Goal: Task Accomplishment & Management: Use online tool/utility

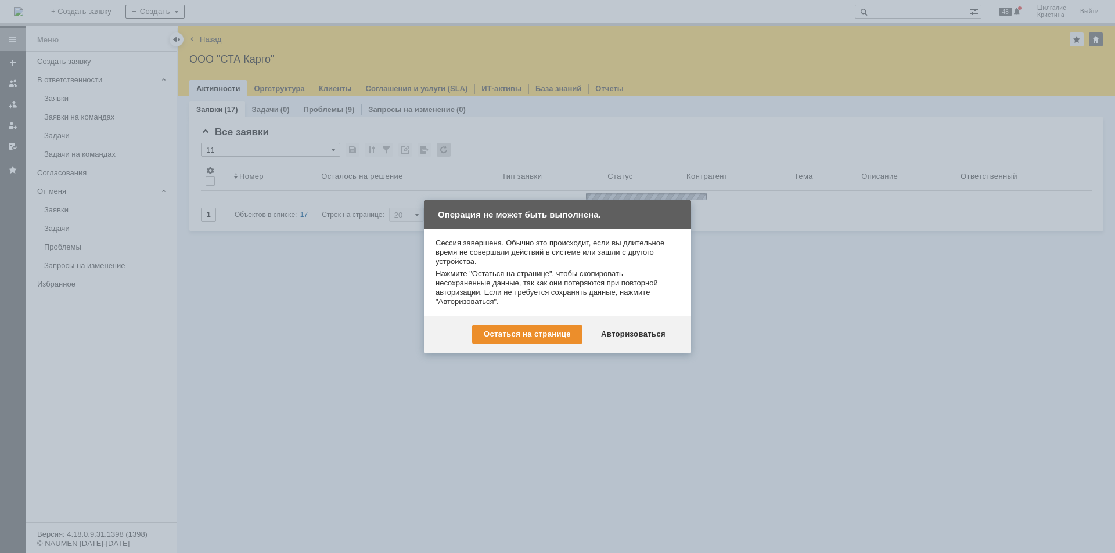
click at [627, 332] on div "Авторизоваться" at bounding box center [633, 334] width 88 height 19
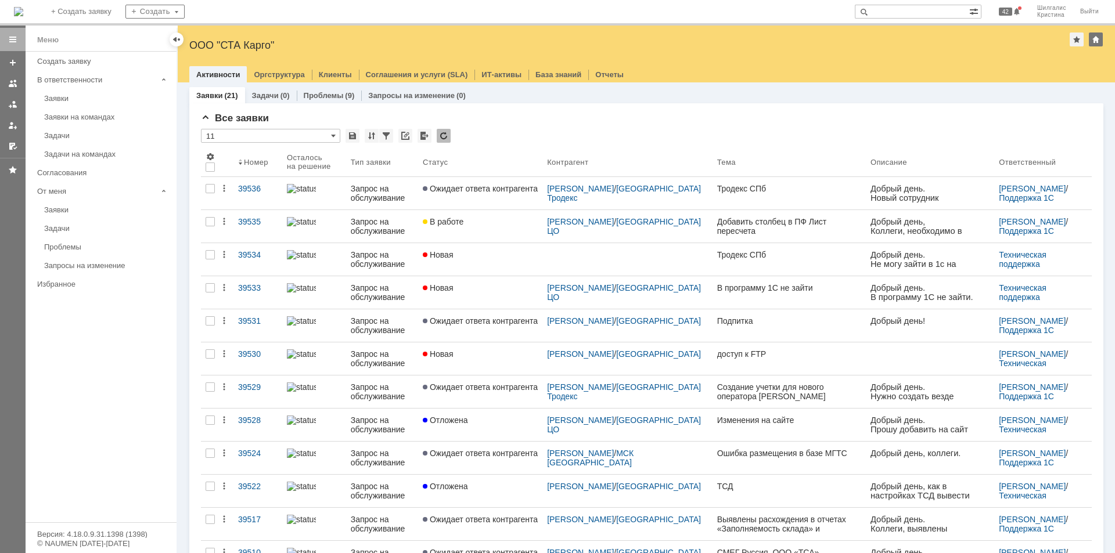
click at [707, 107] on div "Все заявки * 11 Результаты поиска: 1 2 Следующая > Объектов в списке: посчитать…" at bounding box center [646, 485] width 914 height 764
click at [796, 110] on div "Все заявки * 11 Результаты поиска: 1 2 Следующая > Объектов в списке: посчитать…" at bounding box center [646, 485] width 914 height 764
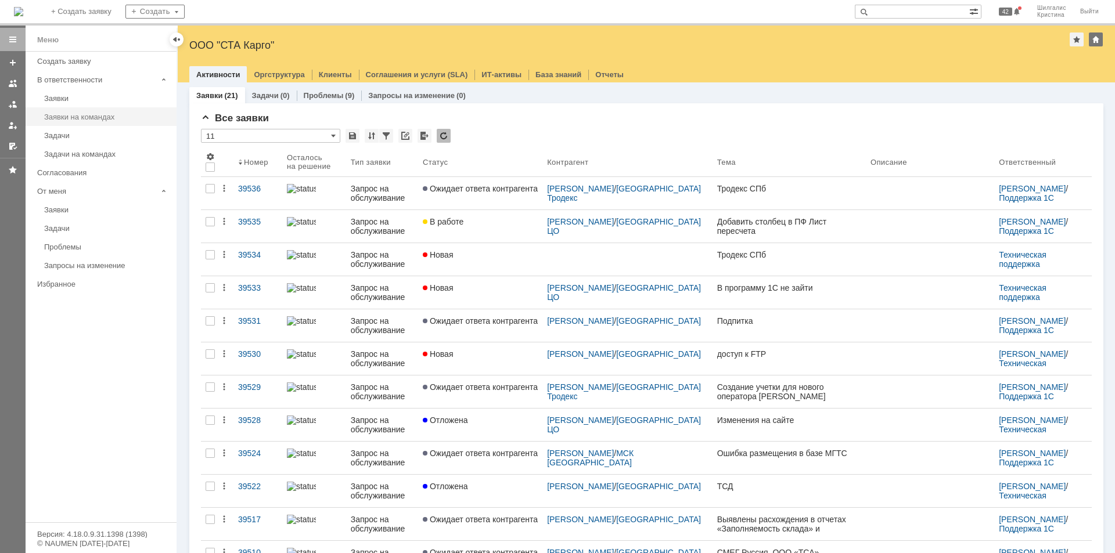
click at [86, 109] on link "Заявки на командах" at bounding box center [106, 117] width 135 height 18
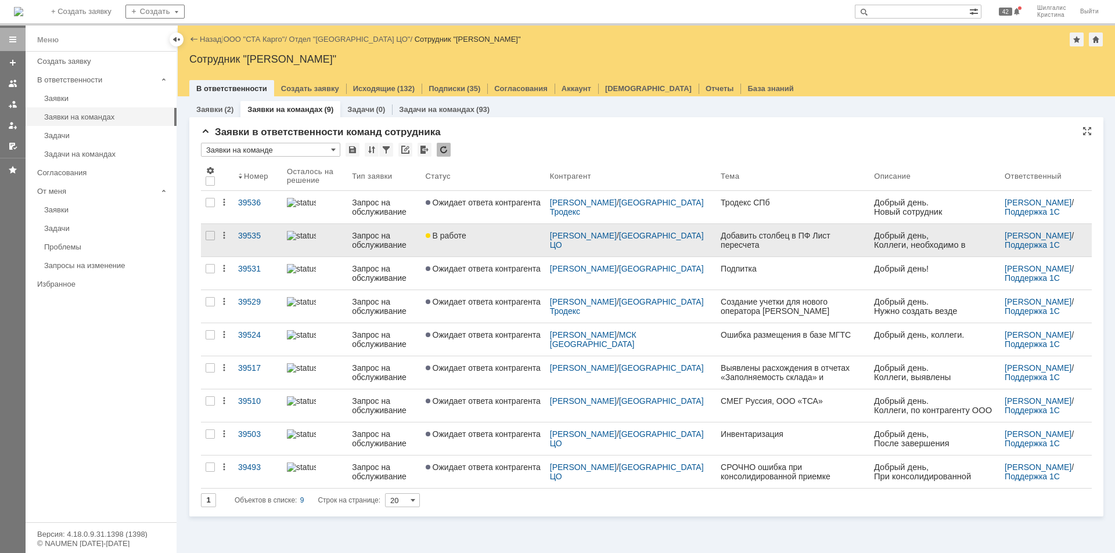
click at [487, 242] on link "В работе" at bounding box center [483, 240] width 124 height 33
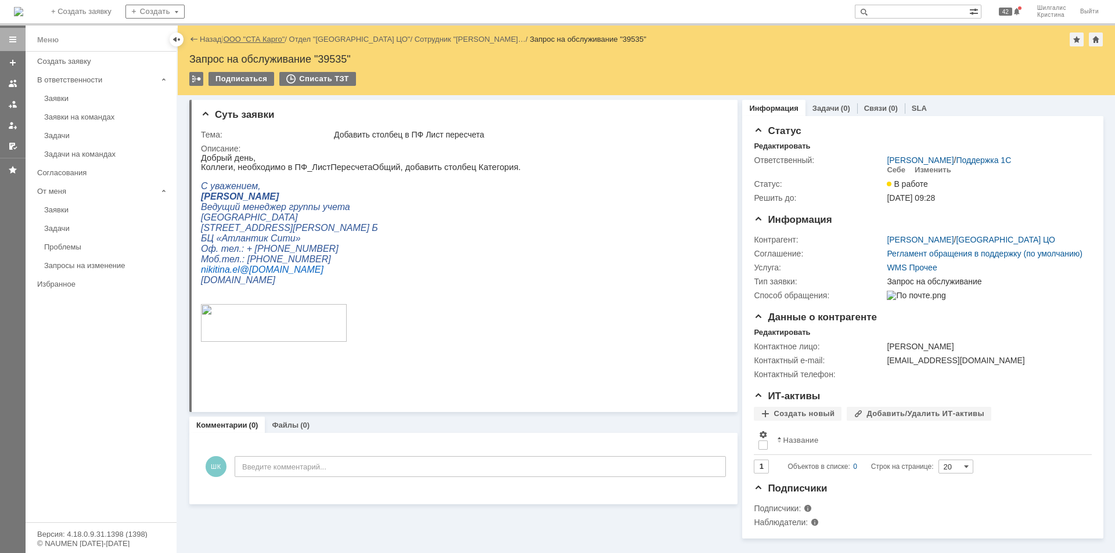
click at [256, 38] on link "ООО "СТА Карго"" at bounding box center [255, 39] width 62 height 9
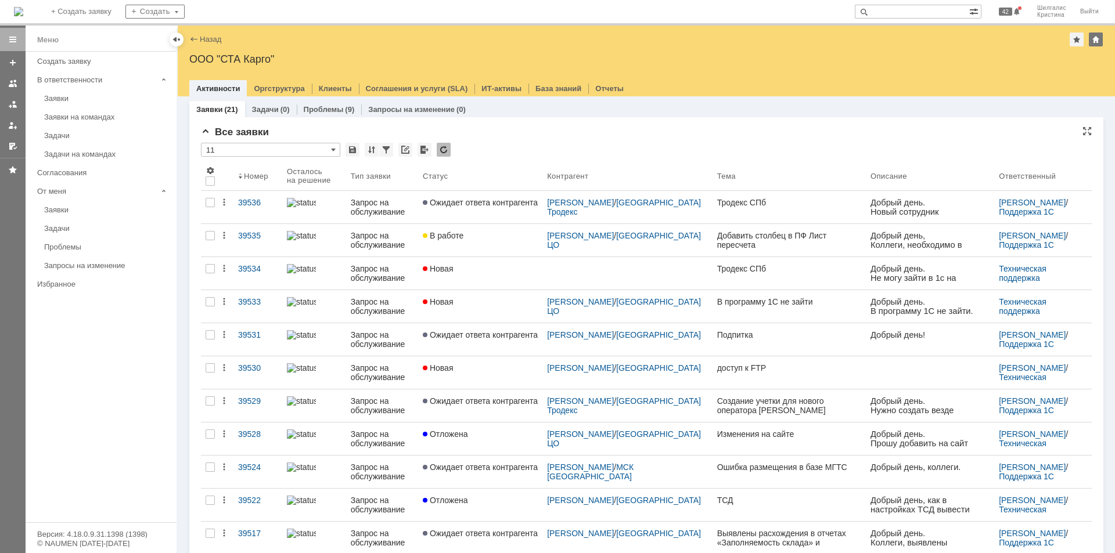
click at [499, 142] on div "Все заявки * 11 Результаты поиска: 1 2 Следующая > Объектов в списке: посчитать…" at bounding box center [646, 504] width 891 height 754
click at [100, 115] on div "Заявки на командах" at bounding box center [106, 117] width 125 height 9
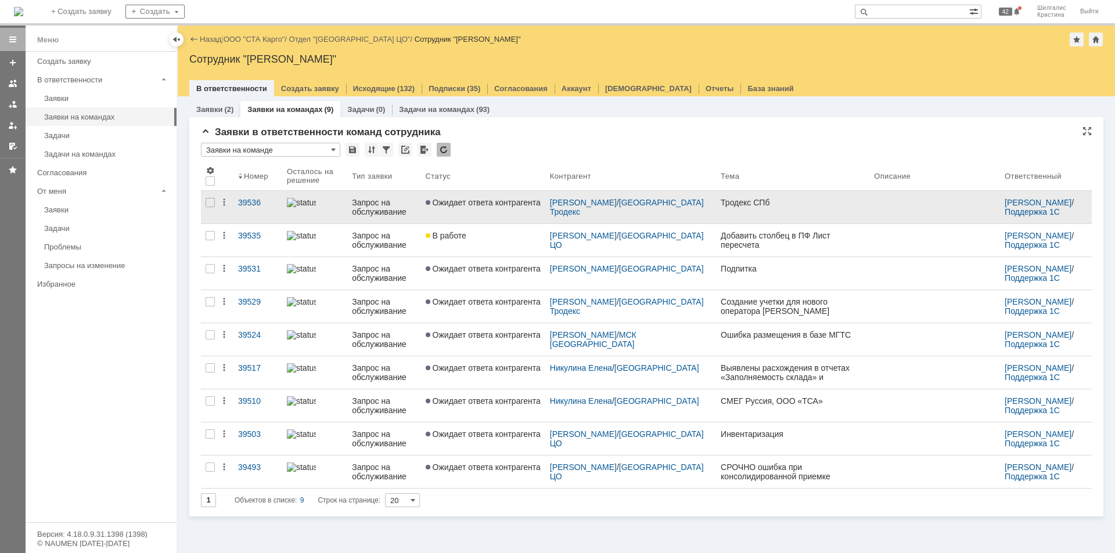
click at [479, 207] on link "Ожидает ответа контрагента" at bounding box center [483, 207] width 124 height 33
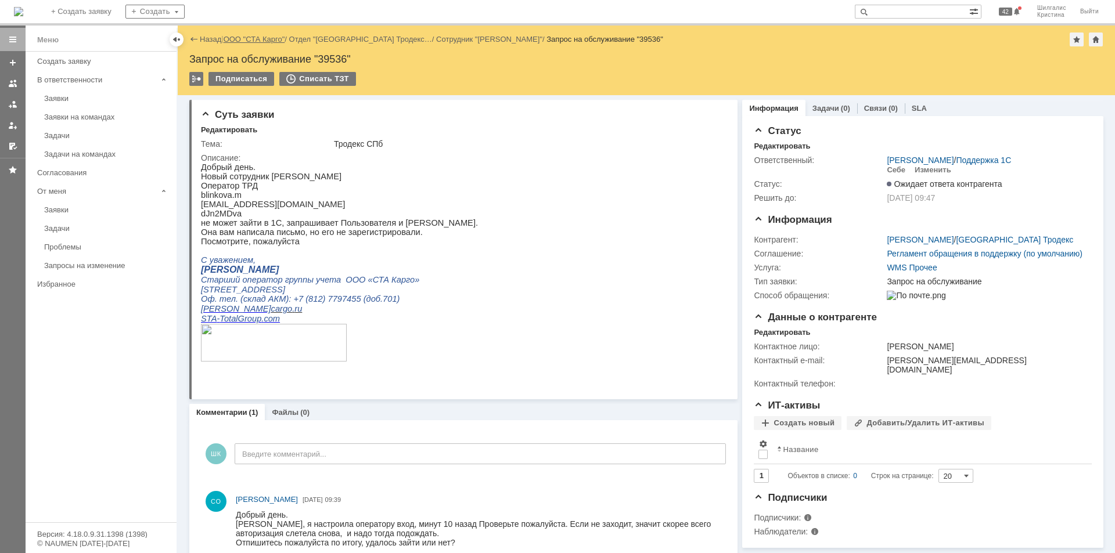
click at [243, 38] on link "ООО "СТА Карго"" at bounding box center [255, 39] width 62 height 9
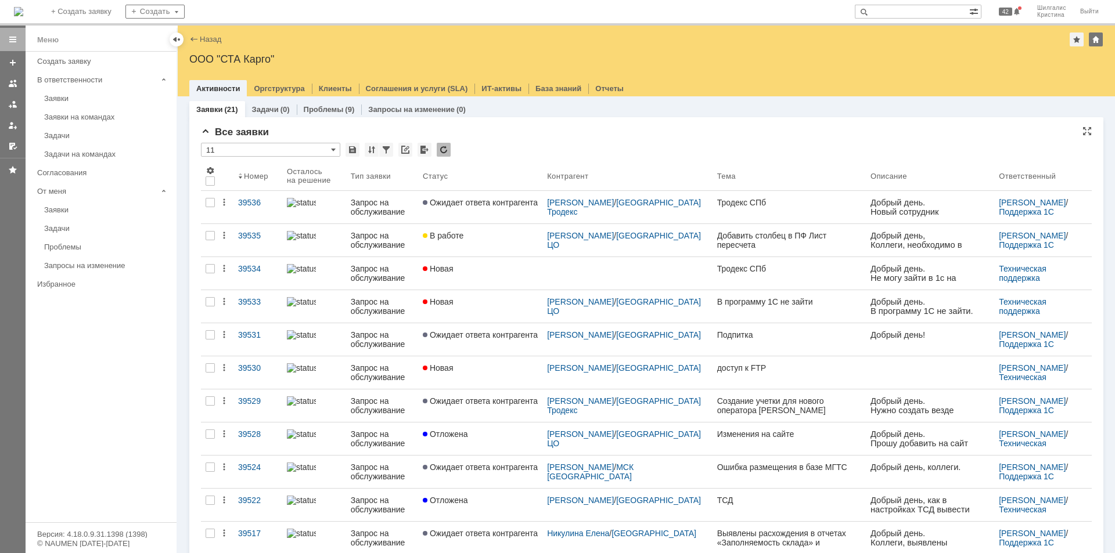
click at [479, 128] on div "Все заявки" at bounding box center [646, 133] width 891 height 12
click at [494, 127] on div "Все заявки" at bounding box center [646, 133] width 891 height 12
click at [498, 139] on div "Все заявки * 11 Результаты поиска: 1 2 Следующая > Объектов в списке: посчитать…" at bounding box center [646, 504] width 891 height 754
click at [531, 153] on div "* 11" at bounding box center [646, 150] width 891 height 15
click at [105, 119] on div "Заявки на командах" at bounding box center [106, 117] width 125 height 9
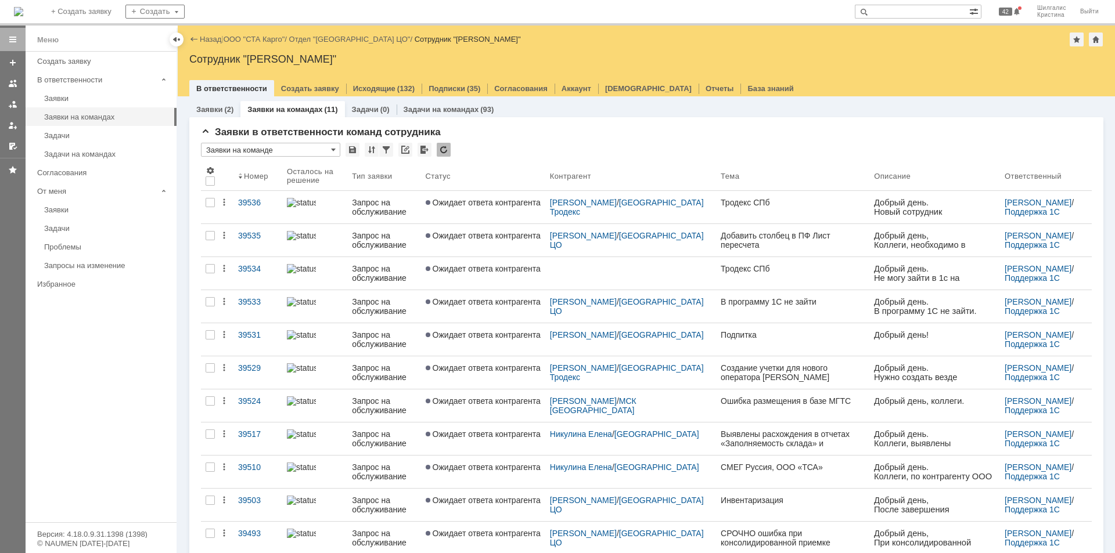
click at [885, 124] on div "Заявки в ответственности команд сотрудника * Заявки на команде Результаты поиск…" at bounding box center [646, 350] width 914 height 466
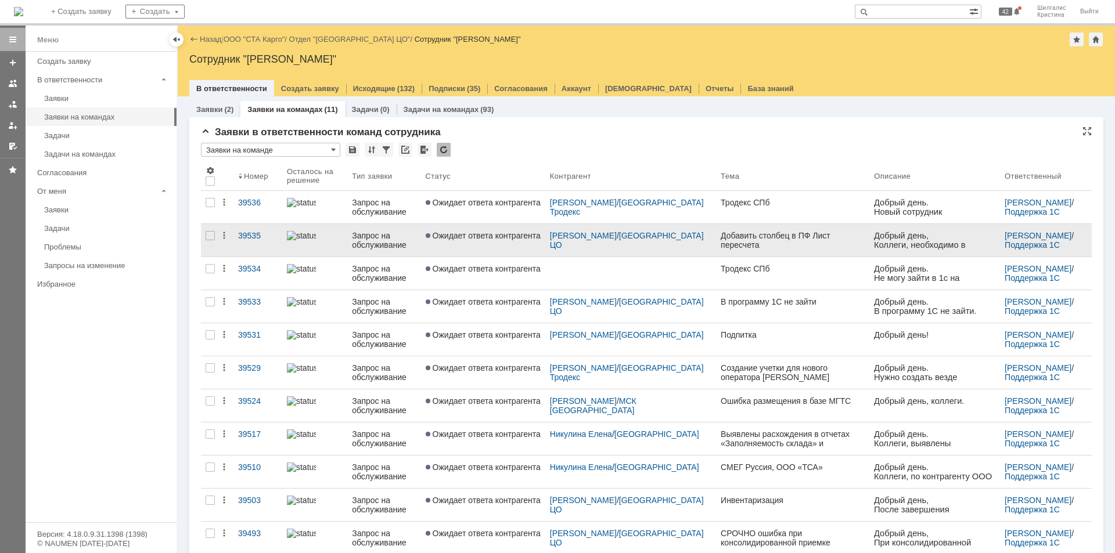
click at [454, 251] on link "Ожидает ответа контрагента" at bounding box center [483, 240] width 124 height 33
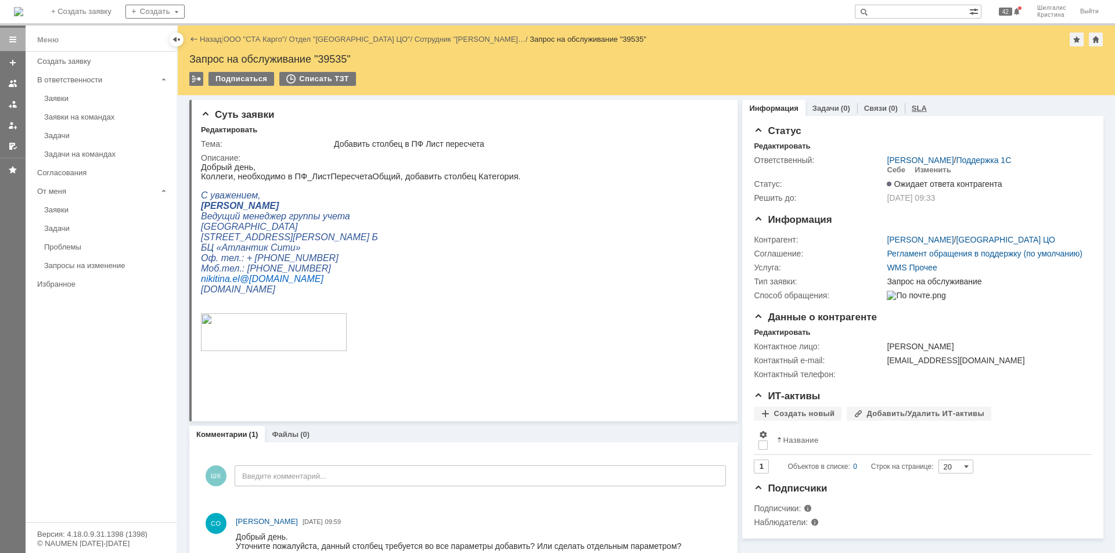
click at [912, 107] on link "SLA" at bounding box center [919, 108] width 15 height 9
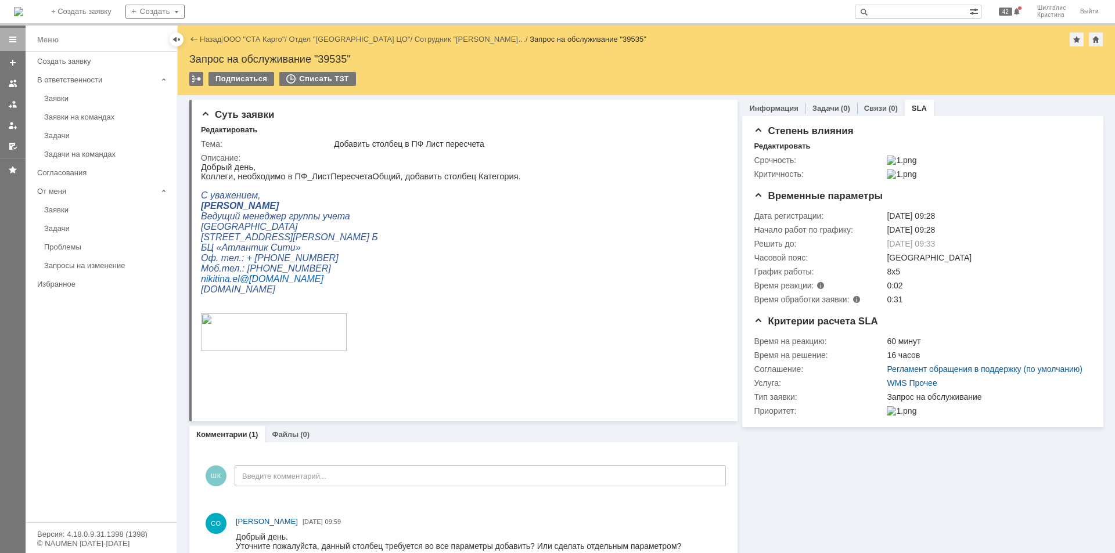
click at [253, 34] on div "Назад | ООО "СТА Карго" / Отдел "Санкт-Петербург ЦО" / Сотрудник "Никитина Елен…" at bounding box center [646, 40] width 914 height 14
click at [251, 37] on link "ООО "СТА Карго"" at bounding box center [255, 39] width 62 height 9
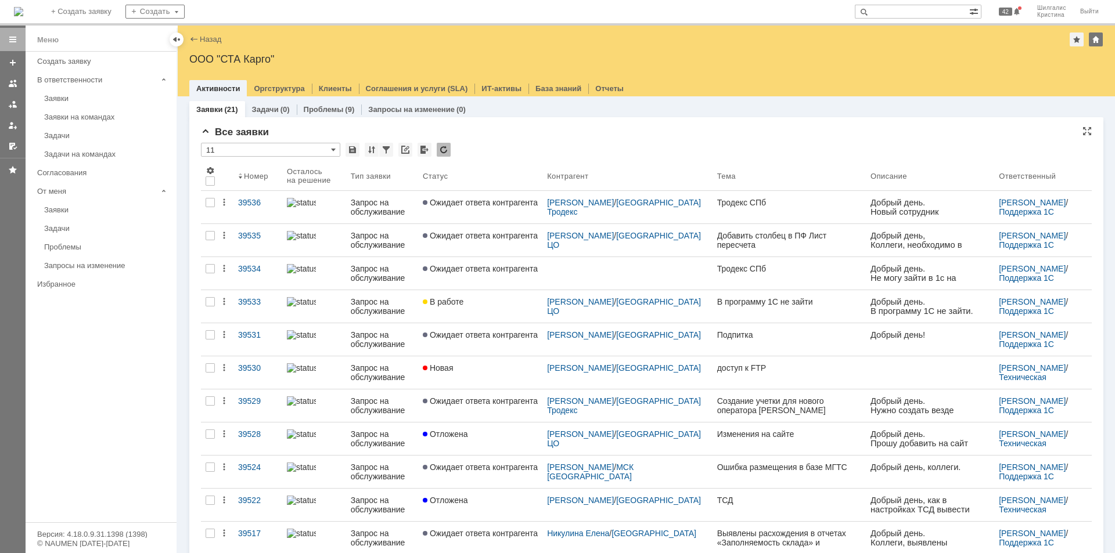
click at [490, 141] on div "Все заявки * 11 Результаты поиска: 1 2 Следующая > Объектов в списке: посчитать…" at bounding box center [646, 504] width 891 height 754
click at [528, 138] on div "Все заявки * 11 Результаты поиска: 1 2 Следующая > Объектов в списке: посчитать…" at bounding box center [646, 504] width 891 height 754
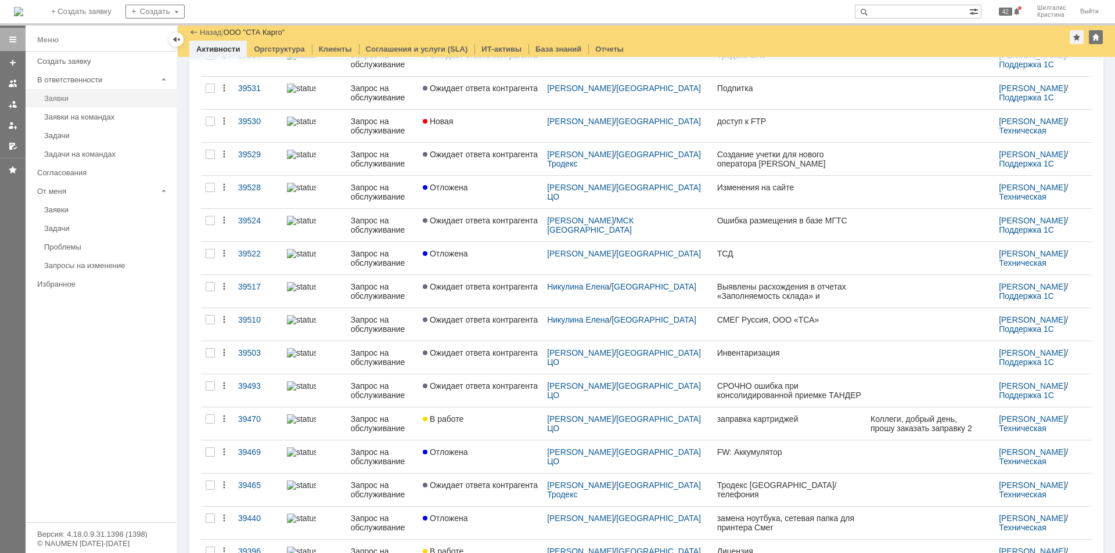
click at [75, 99] on div "Заявки" at bounding box center [106, 98] width 125 height 9
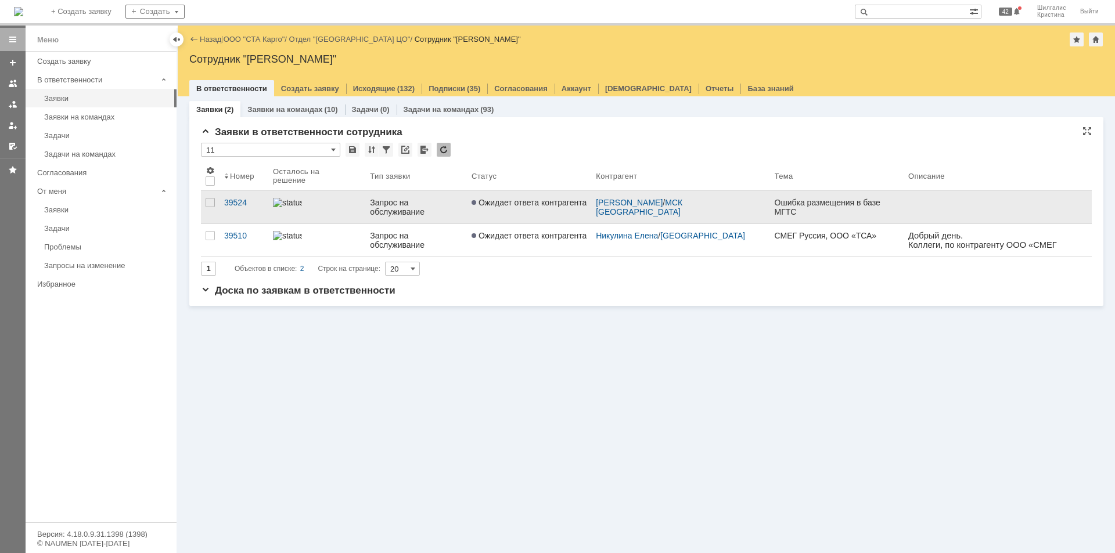
click at [497, 203] on span "Ожидает ответа контрагента" at bounding box center [529, 202] width 115 height 9
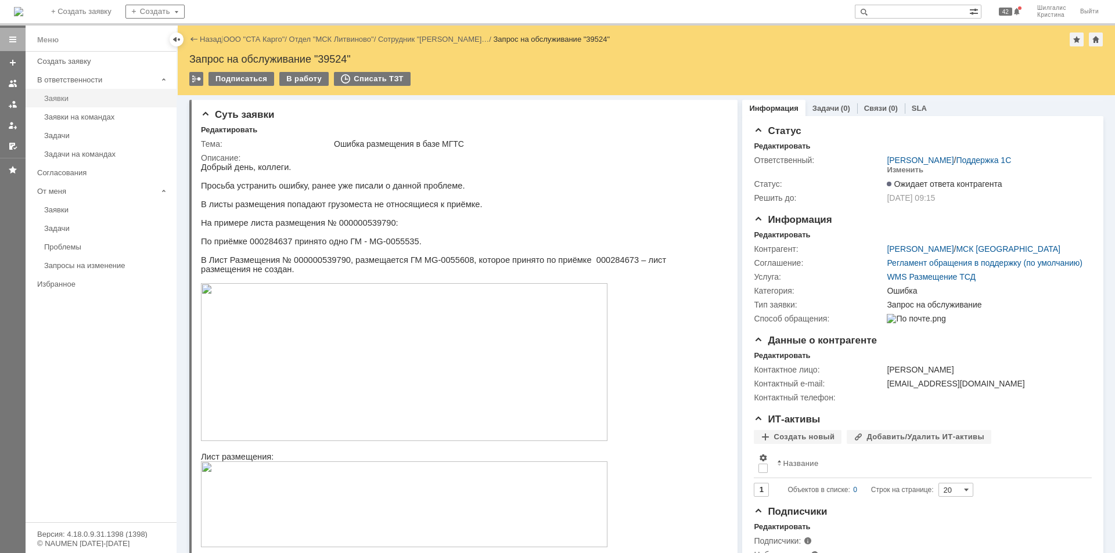
click at [76, 101] on div "Заявки" at bounding box center [106, 98] width 125 height 9
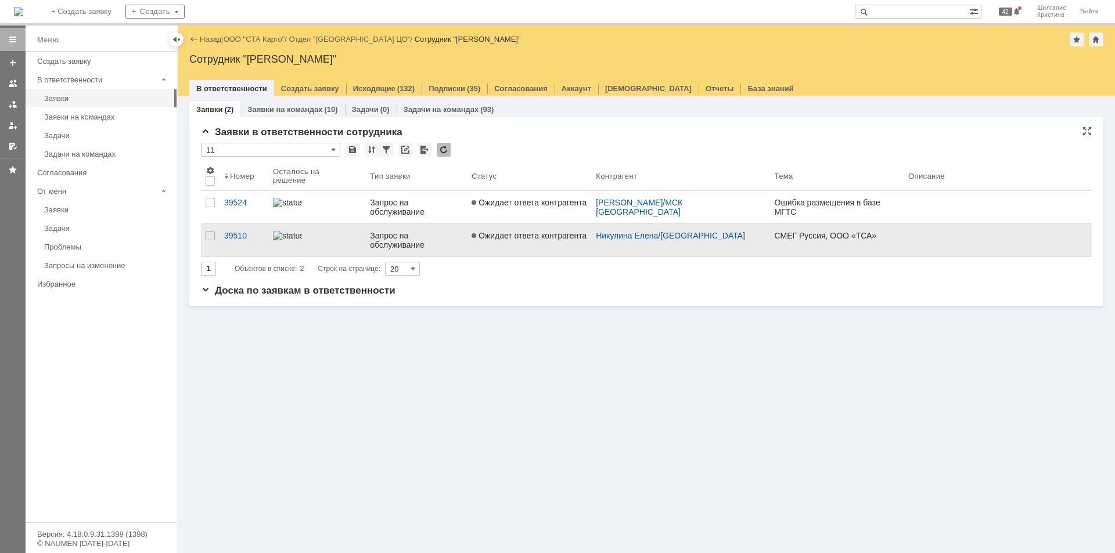
click at [492, 233] on span "Ожидает ответа контрагента" at bounding box center [529, 235] width 115 height 9
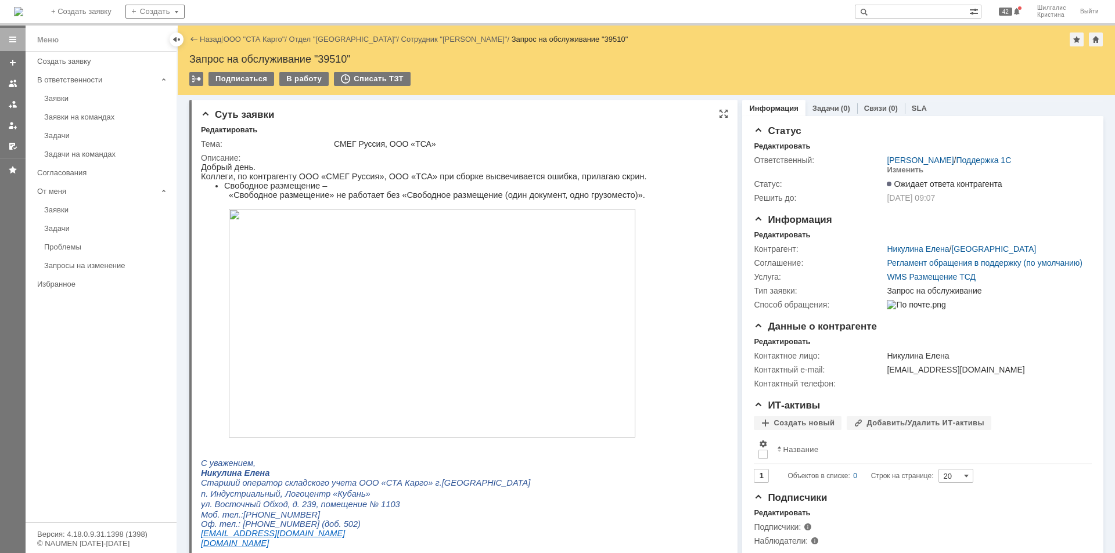
drag, startPoint x: 779, startPoint y: 334, endPoint x: 663, endPoint y: 132, distance: 233.1
click at [94, 95] on div "Заявки" at bounding box center [106, 98] width 125 height 9
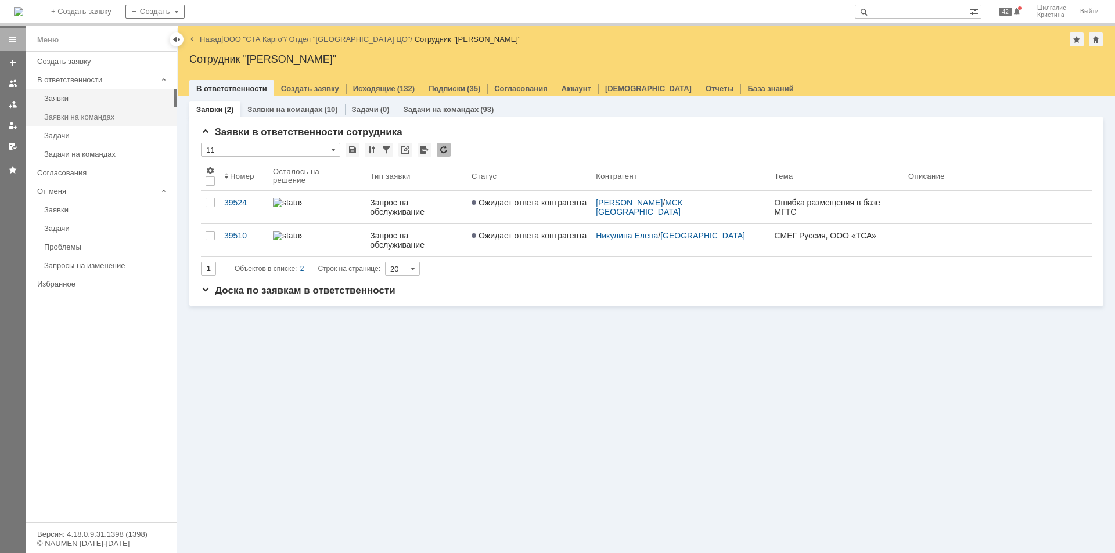
click at [118, 119] on div "Заявки на командах" at bounding box center [106, 117] width 125 height 9
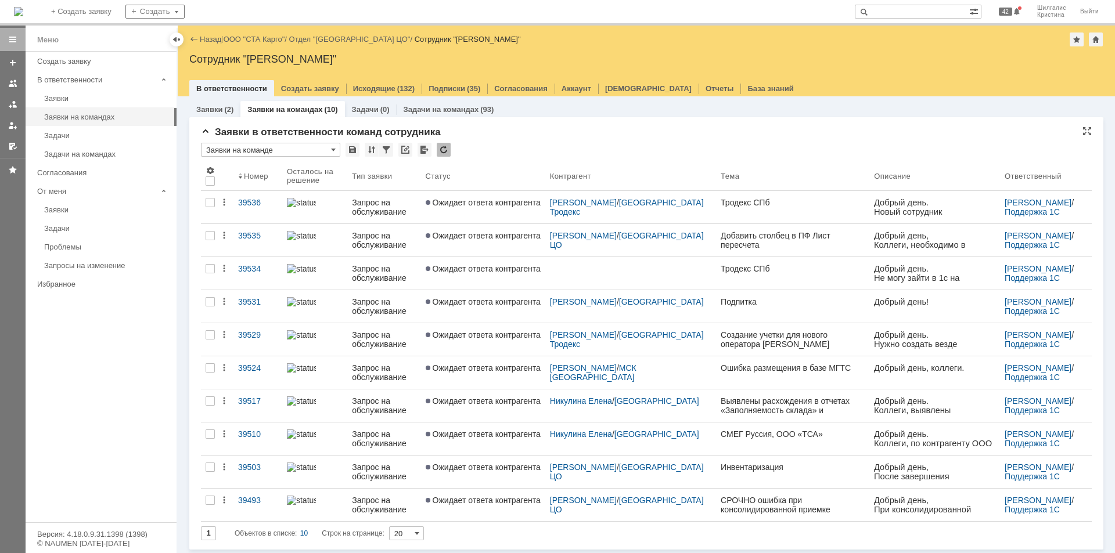
click at [891, 132] on div "Заявки в ответственности команд сотрудника" at bounding box center [646, 133] width 891 height 12
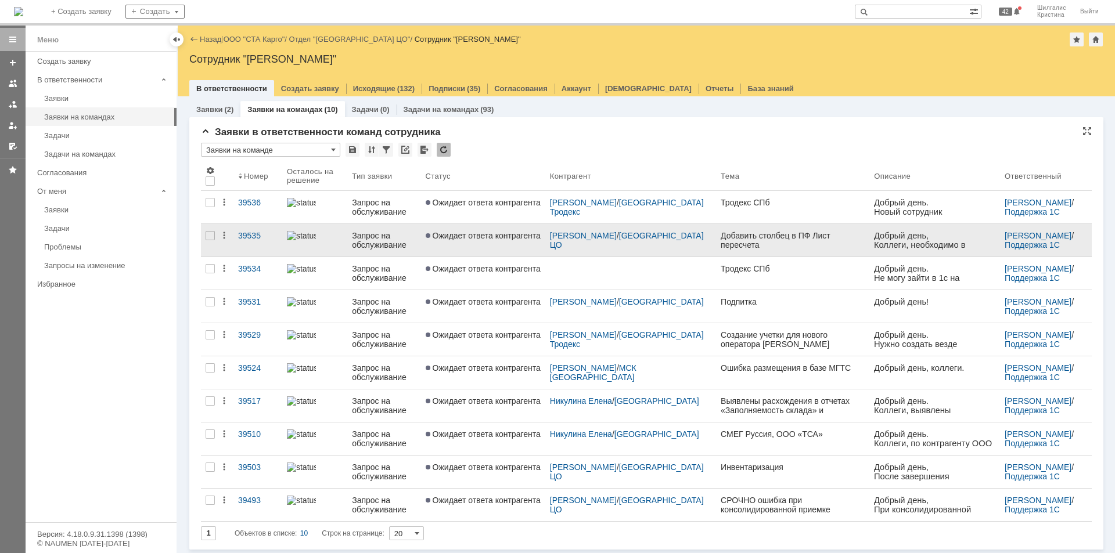
click at [490, 244] on link "Ожидает ответа контрагента" at bounding box center [483, 240] width 124 height 33
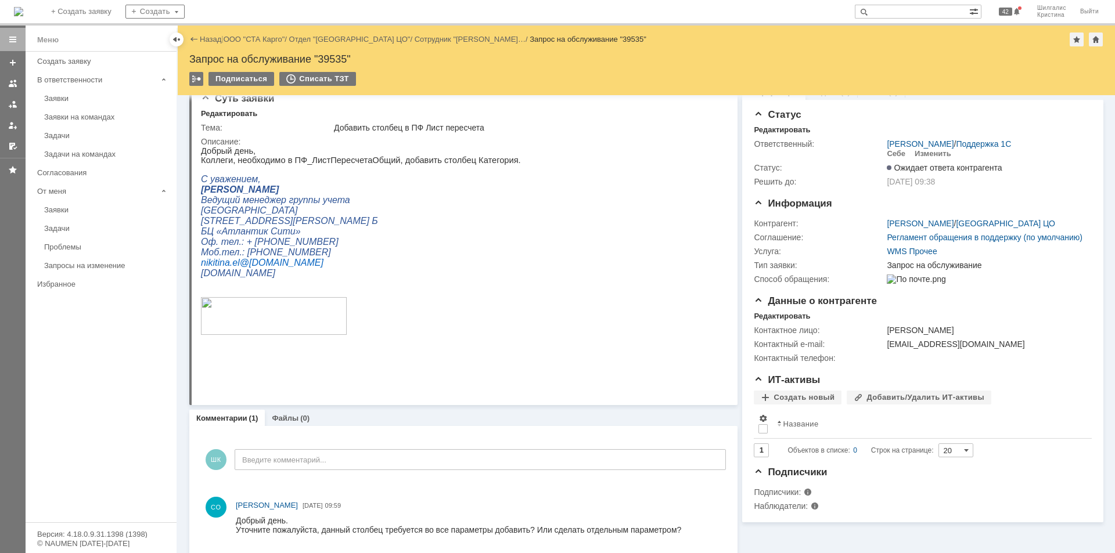
scroll to position [24, 0]
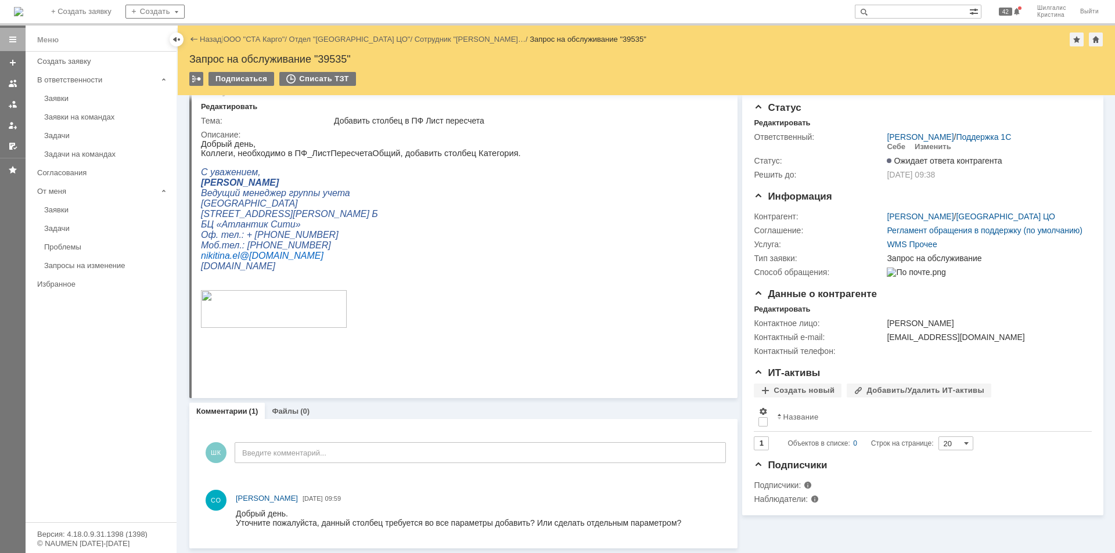
click at [249, 33] on div "Назад | ООО "СТА Карго" / Отдел "Санкт-Петербург ЦО" / Сотрудник "Никитина Елен…" at bounding box center [646, 40] width 914 height 14
click at [251, 37] on link "ООО "СТА Карго"" at bounding box center [255, 39] width 62 height 9
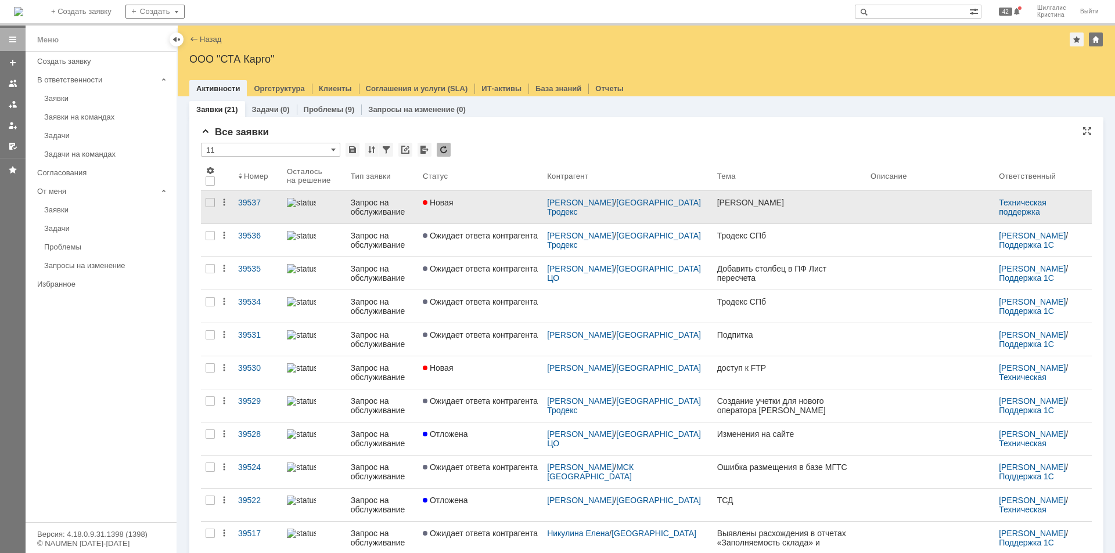
click at [474, 203] on div "Новая" at bounding box center [480, 202] width 115 height 9
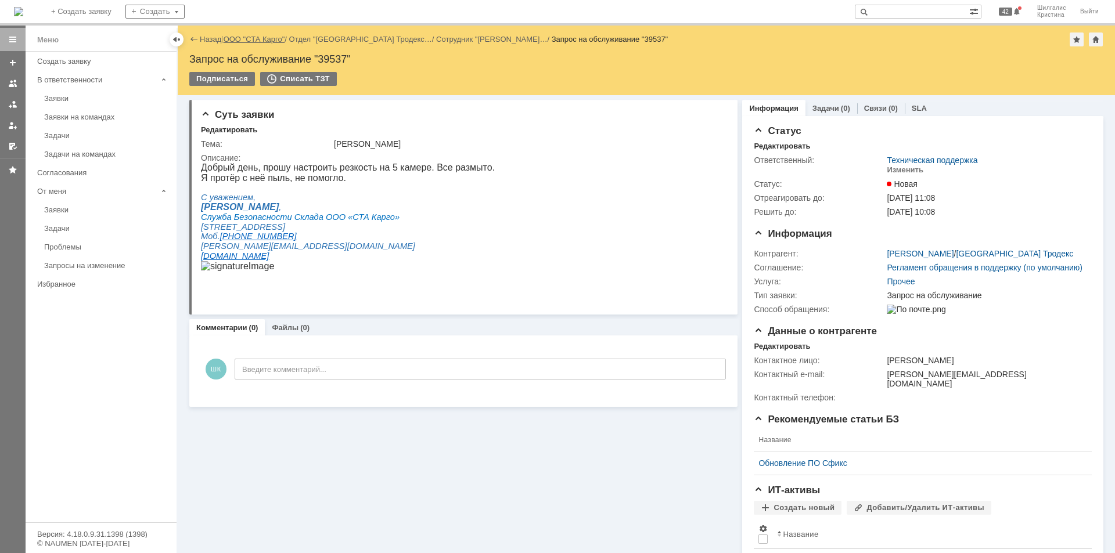
click at [258, 39] on link "ООО "СТА Карго"" at bounding box center [255, 39] width 62 height 9
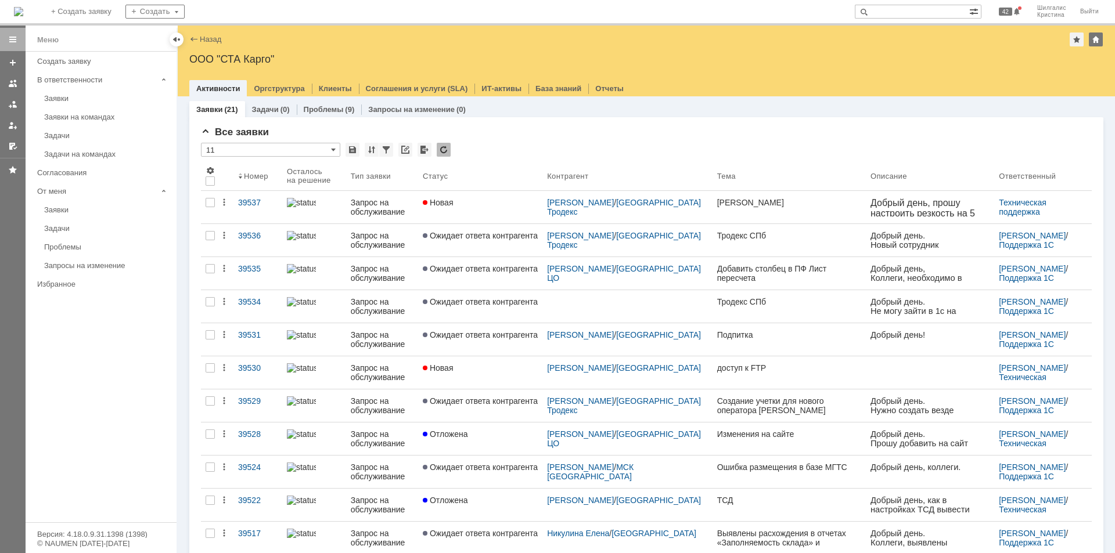
click at [512, 302] on span "Ожидает ответа контрагента" at bounding box center [480, 301] width 115 height 9
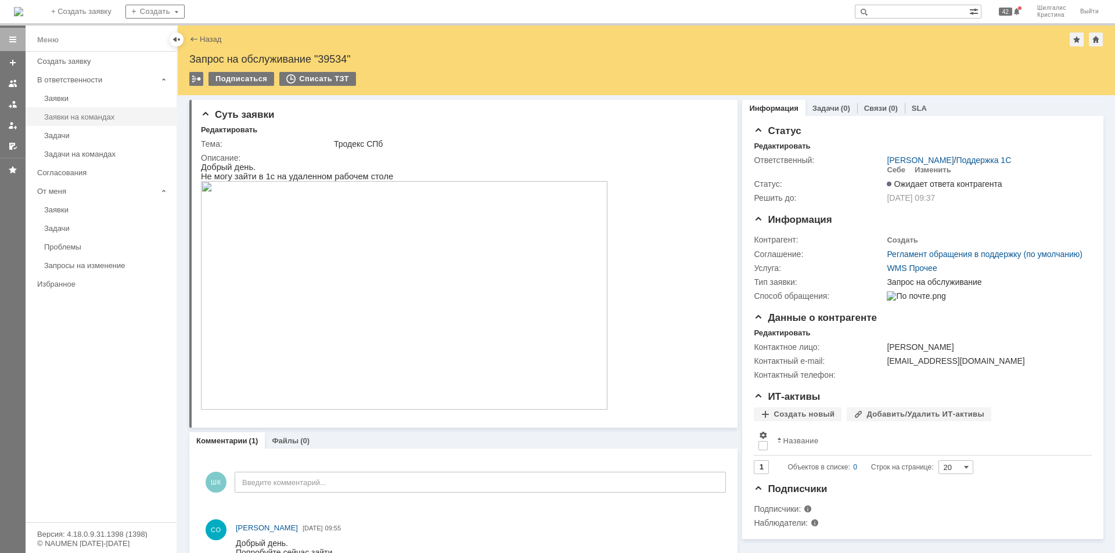
click at [88, 112] on link "Заявки на командах" at bounding box center [106, 117] width 135 height 18
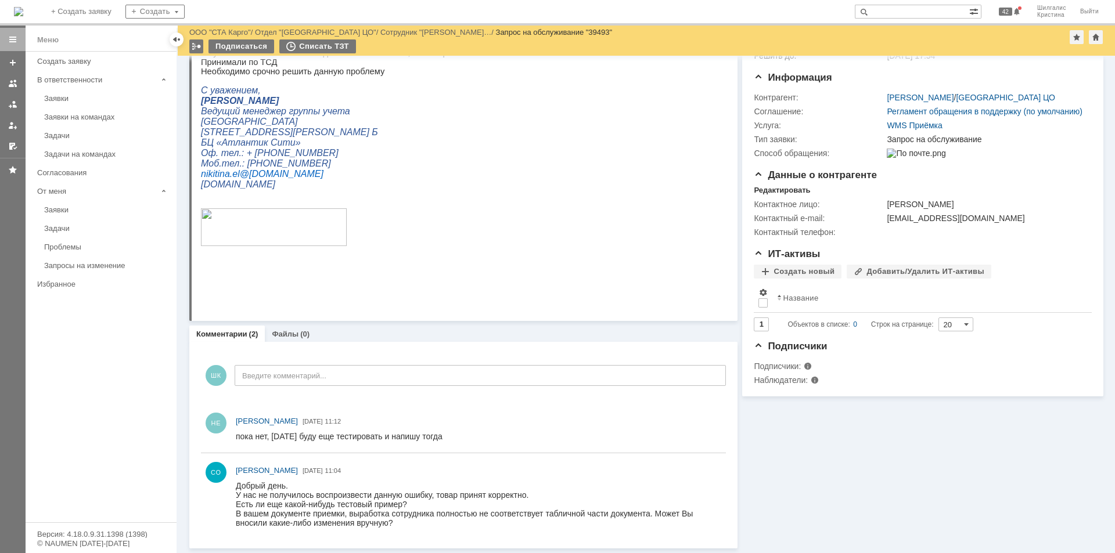
scroll to position [103, 0]
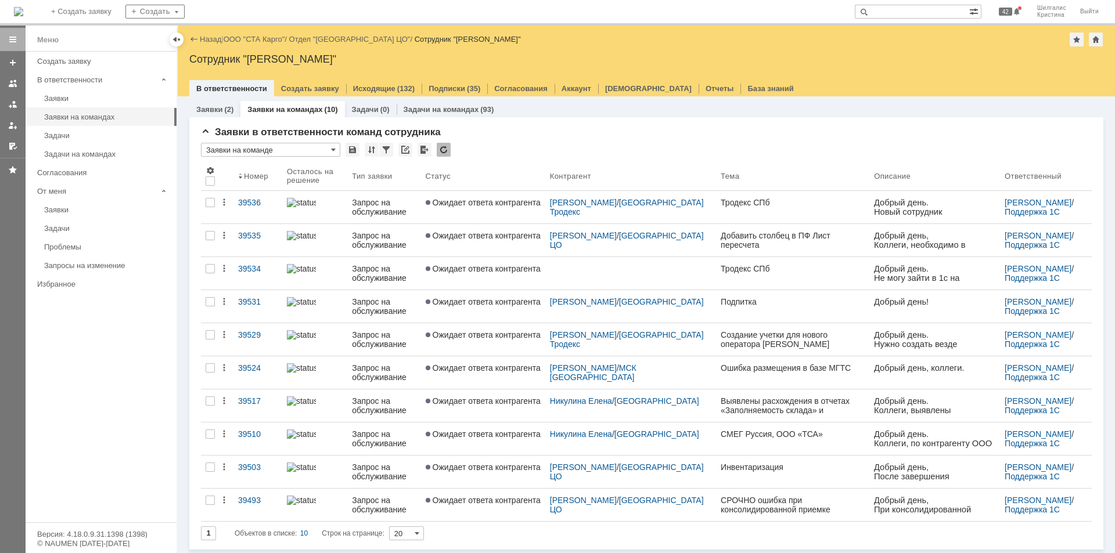
click at [251, 38] on link "ООО "СТА Карго"" at bounding box center [255, 39] width 62 height 9
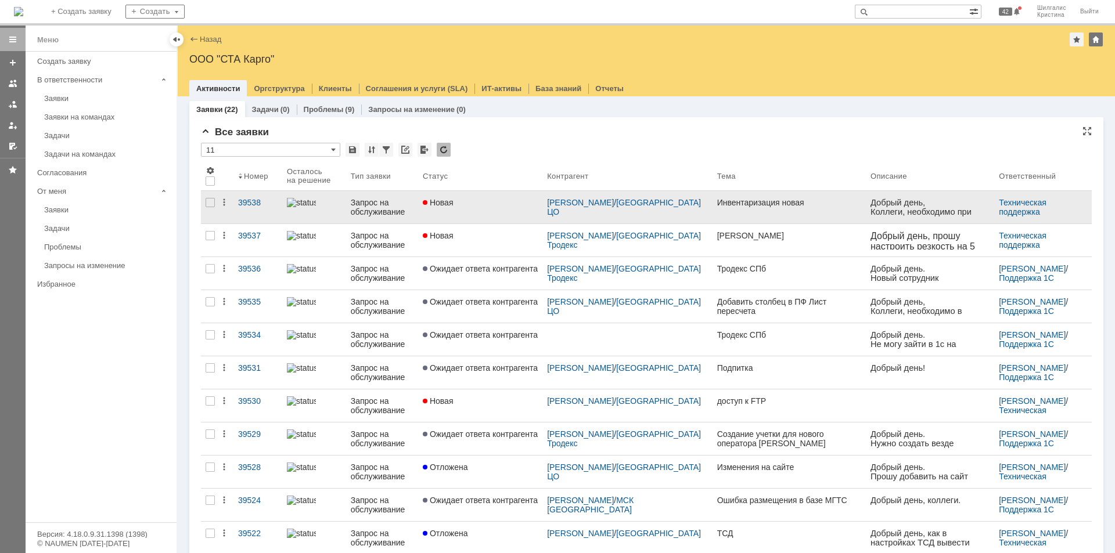
click at [493, 208] on link "Новая" at bounding box center [480, 207] width 124 height 33
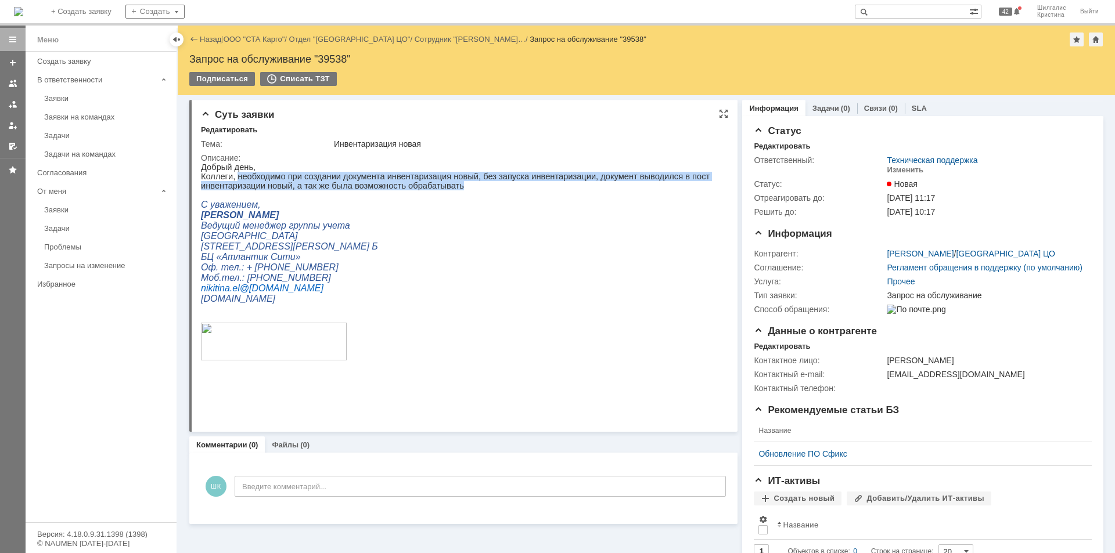
drag, startPoint x: 450, startPoint y: 189, endPoint x: 235, endPoint y: 178, distance: 215.7
click at [235, 178] on p "Коллеги, необходимо при создании документа инвентаризация новый, без запуска ин…" at bounding box center [459, 181] width 516 height 19
copy p "необходимо при создании документа инвентаризация новый, без запуска инвентариза…"
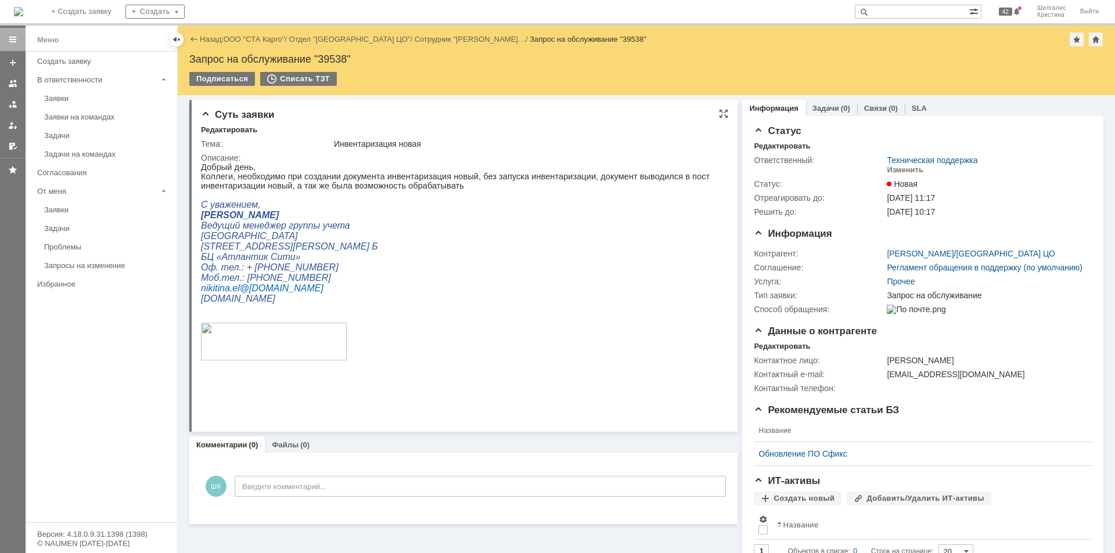
click at [543, 210] on p "С уважением," at bounding box center [459, 205] width 516 height 10
click at [900, 172] on div "Изменить" at bounding box center [905, 170] width 37 height 9
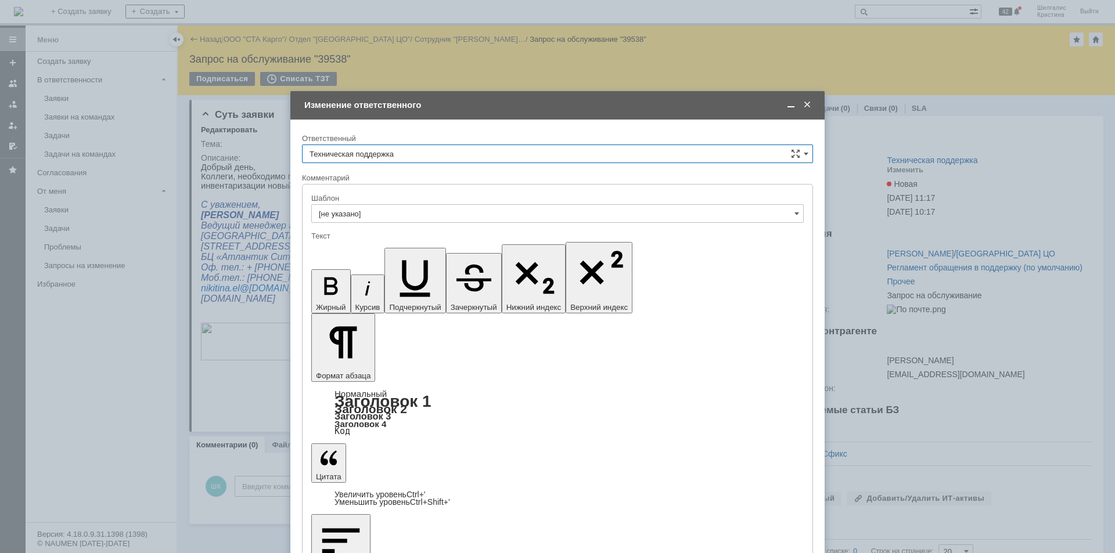
click at [387, 153] on input "Техническая поддержка" at bounding box center [557, 154] width 511 height 19
click at [397, 213] on span "[PERSON_NAME]" at bounding box center [558, 213] width 496 height 9
type input "[PERSON_NAME]"
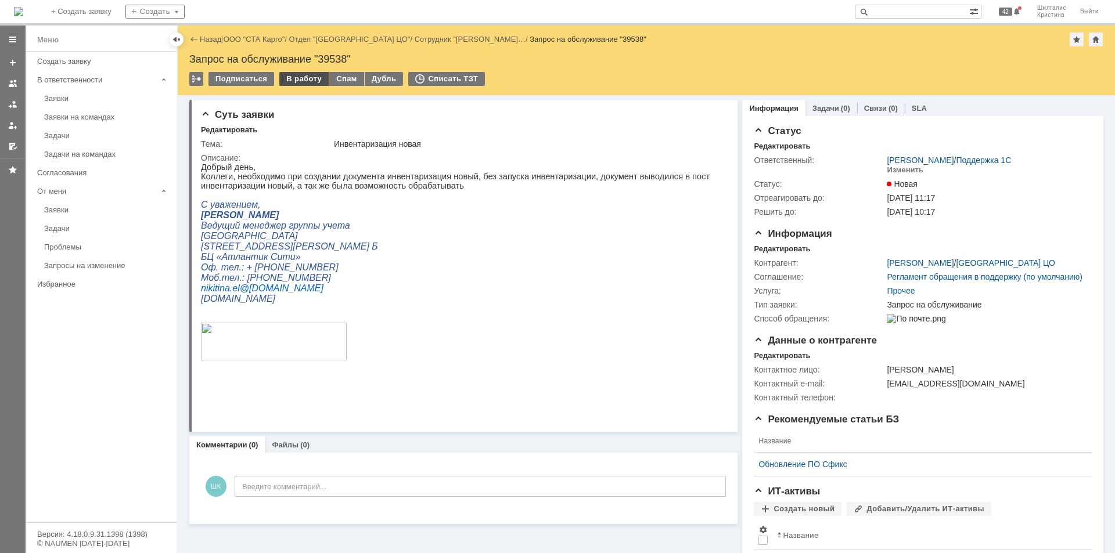
click at [297, 74] on div "В работу" at bounding box center [303, 79] width 49 height 14
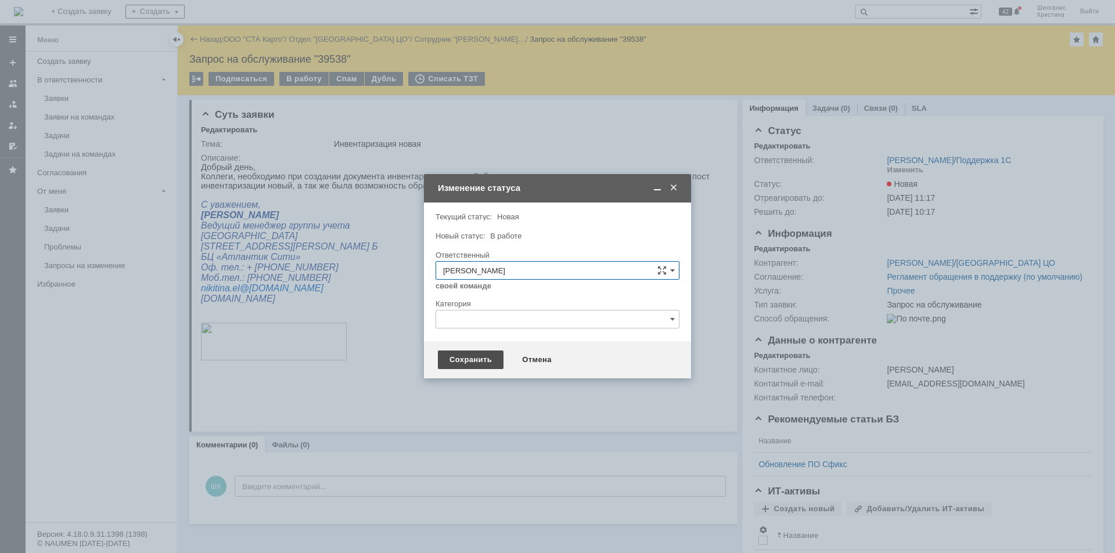
click at [465, 357] on div "Сохранить" at bounding box center [471, 360] width 66 height 19
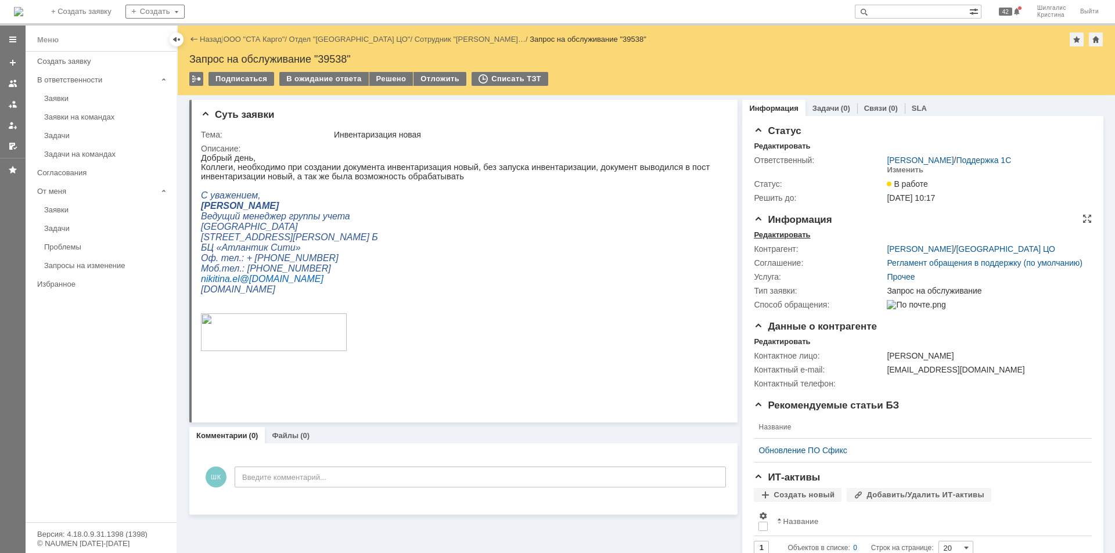
click at [789, 232] on div "Редактировать" at bounding box center [782, 235] width 56 height 9
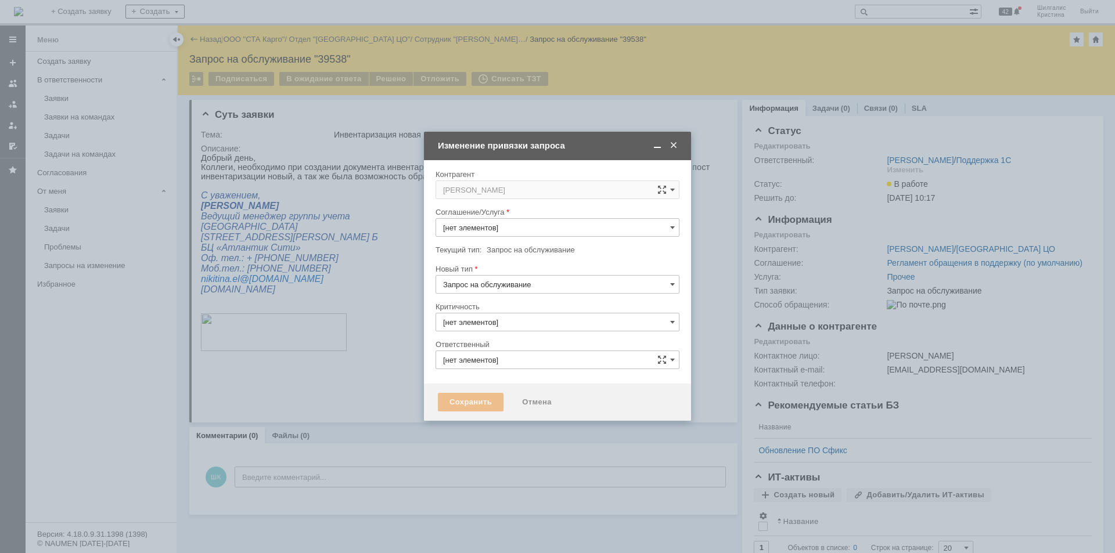
type input "Прочее"
type input "[PERSON_NAME]"
type input "3. Низкая"
type input "[не указано]"
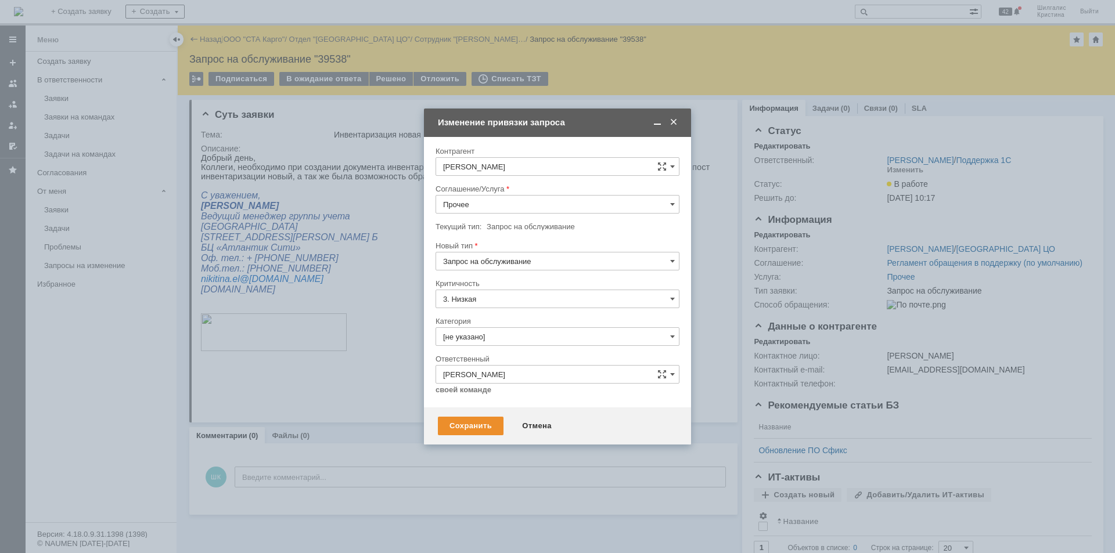
click at [481, 198] on input "Прочее" at bounding box center [558, 204] width 244 height 19
click at [531, 228] on span "WMS Инвентаризация" at bounding box center [557, 224] width 229 height 9
type input "WMS Инвентаризация"
click at [485, 336] on input "[не указано]" at bounding box center [558, 337] width 244 height 19
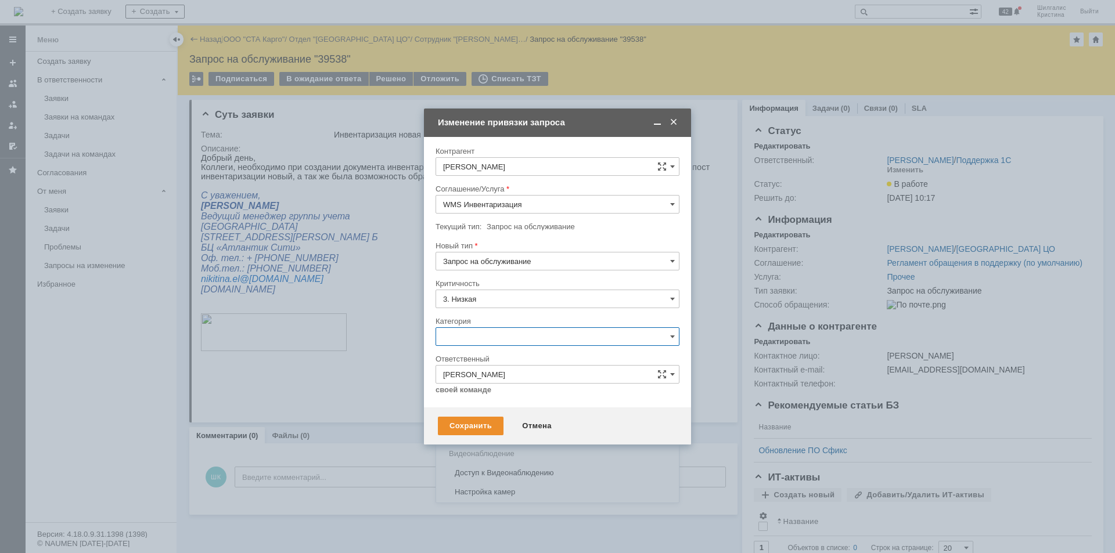
click at [491, 390] on div "Изменение" at bounding box center [557, 396] width 243 height 19
type input "Изменение"
click at [480, 426] on div "Сохранить" at bounding box center [471, 426] width 66 height 19
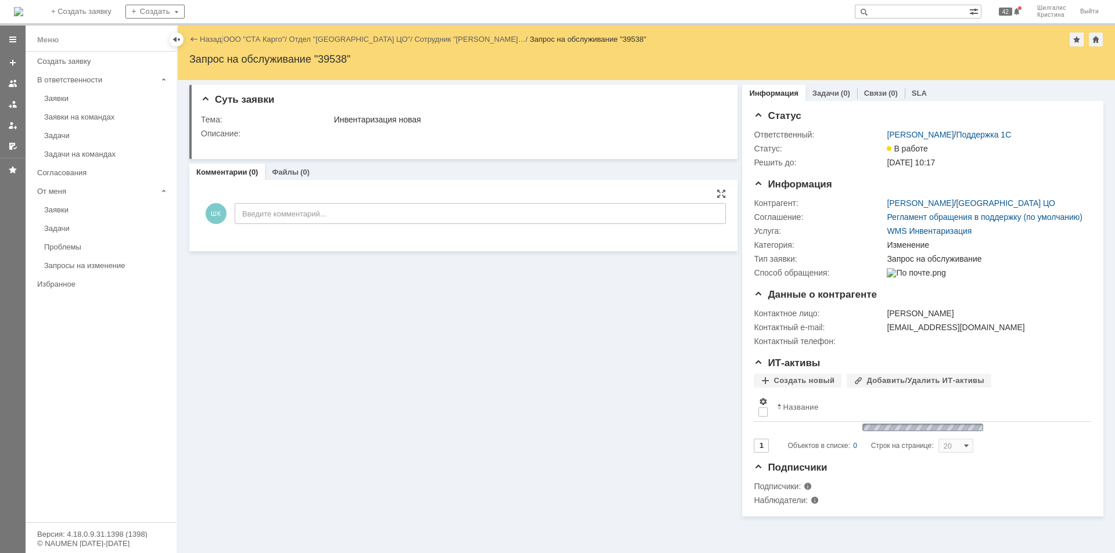
scroll to position [0, 0]
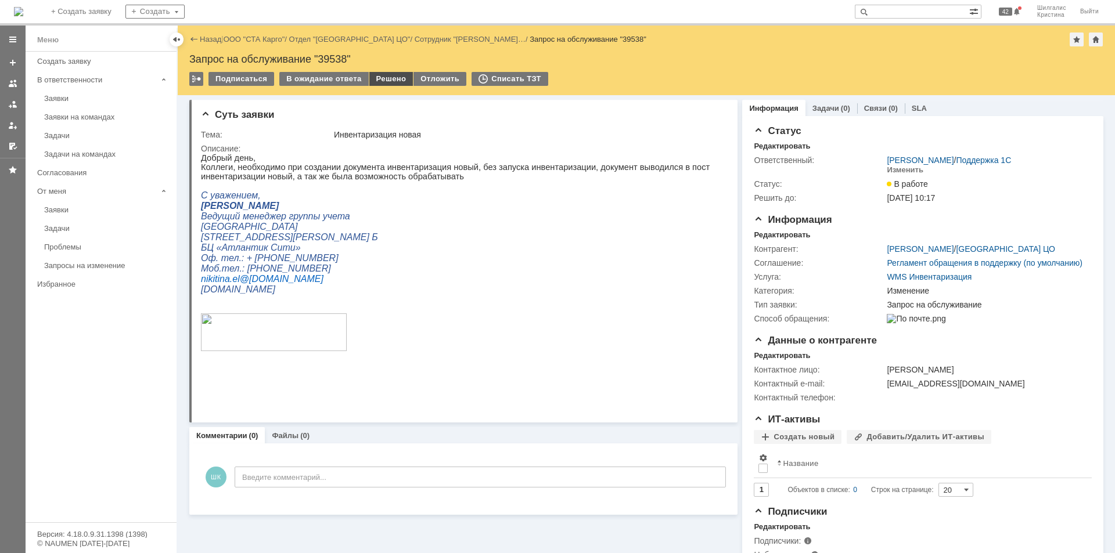
click at [385, 77] on div "Решено" at bounding box center [391, 79] width 44 height 14
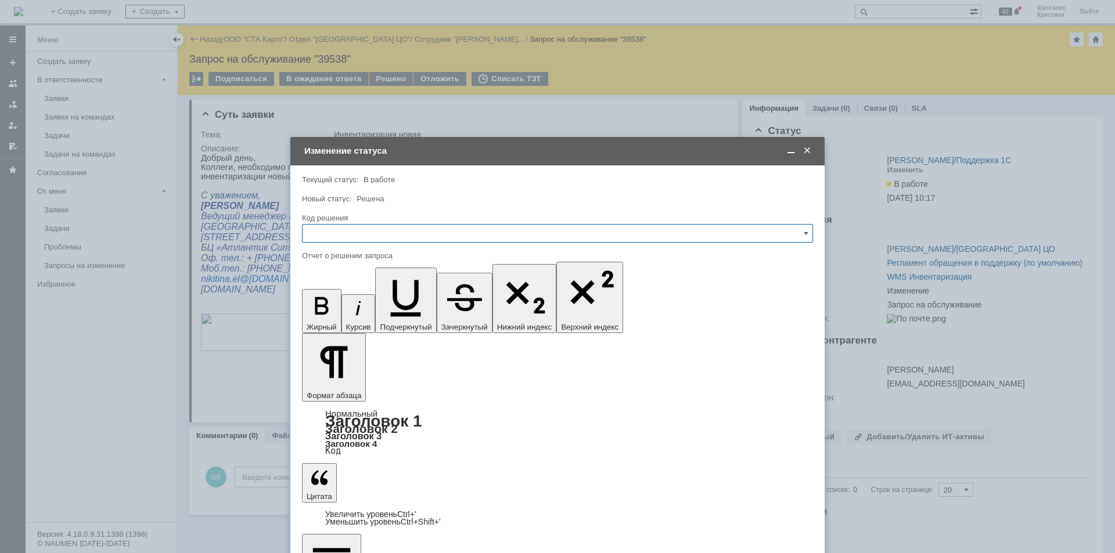
click at [344, 228] on input "text" at bounding box center [557, 233] width 511 height 19
click at [353, 385] on span "Решено" at bounding box center [558, 388] width 496 height 9
type input "Решено"
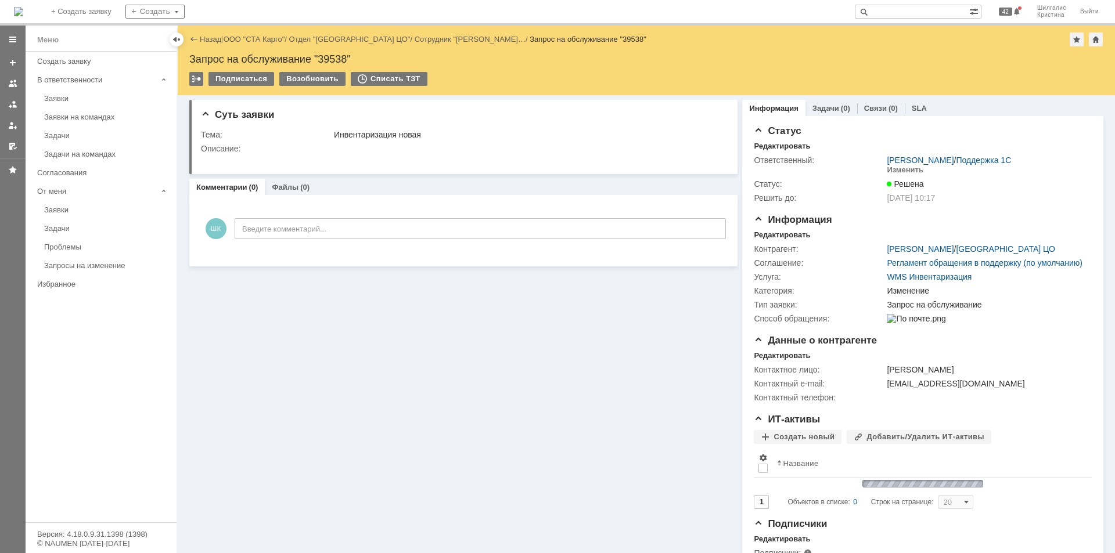
scroll to position [0, 0]
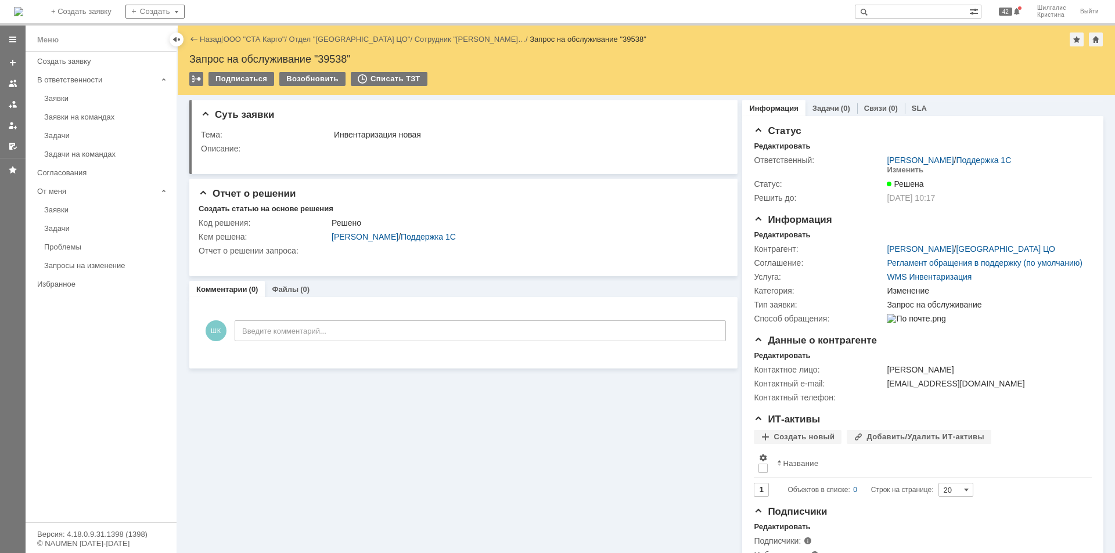
click at [261, 39] on link "ООО "СТА Карго"" at bounding box center [255, 39] width 62 height 9
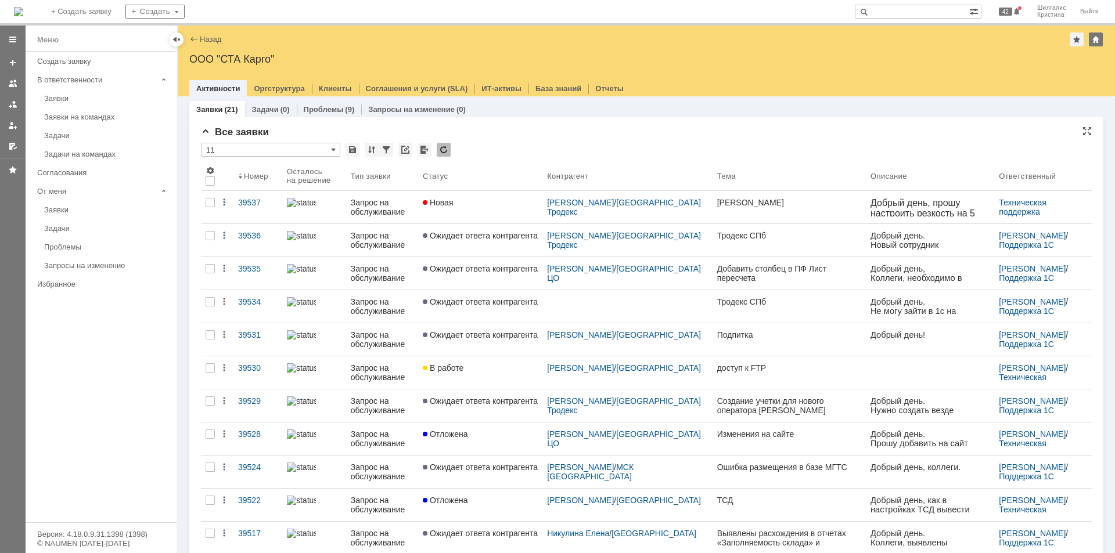
click at [529, 150] on div "* 11" at bounding box center [646, 150] width 891 height 15
